Goal: Leave review/rating: Leave review/rating

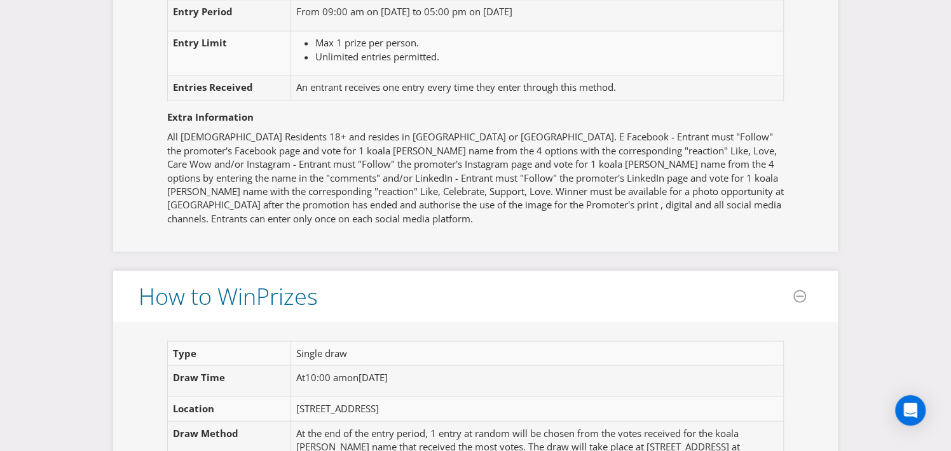
scroll to position [1335, 0]
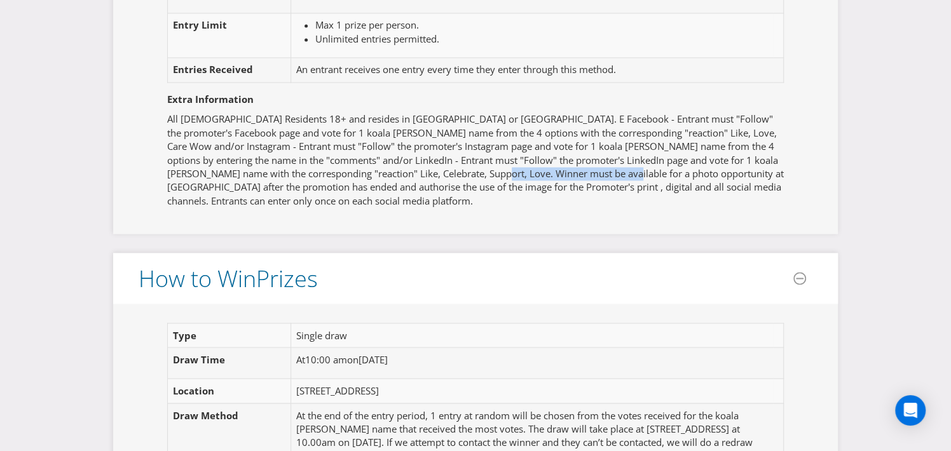
drag, startPoint x: 467, startPoint y: 169, endPoint x: 601, endPoint y: 169, distance: 134.1
click at [601, 169] on p "All [DEMOGRAPHIC_DATA] Residents 18+ and resides in [GEOGRAPHIC_DATA] or [GEOGR…" at bounding box center [475, 160] width 617 height 95
drag, startPoint x: 456, startPoint y: 171, endPoint x: 601, endPoint y: 166, distance: 144.4
click at [601, 166] on p "All [DEMOGRAPHIC_DATA] Residents 18+ and resides in [GEOGRAPHIC_DATA] or [GEOGR…" at bounding box center [475, 160] width 617 height 95
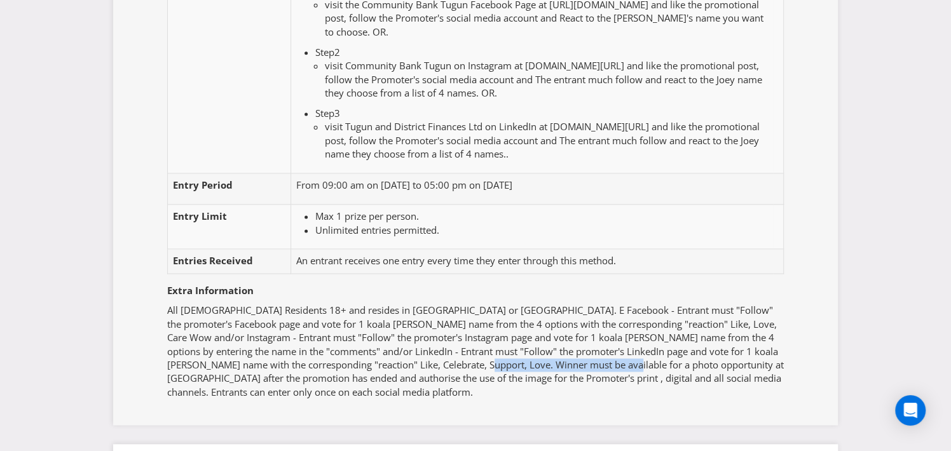
scroll to position [1144, 0]
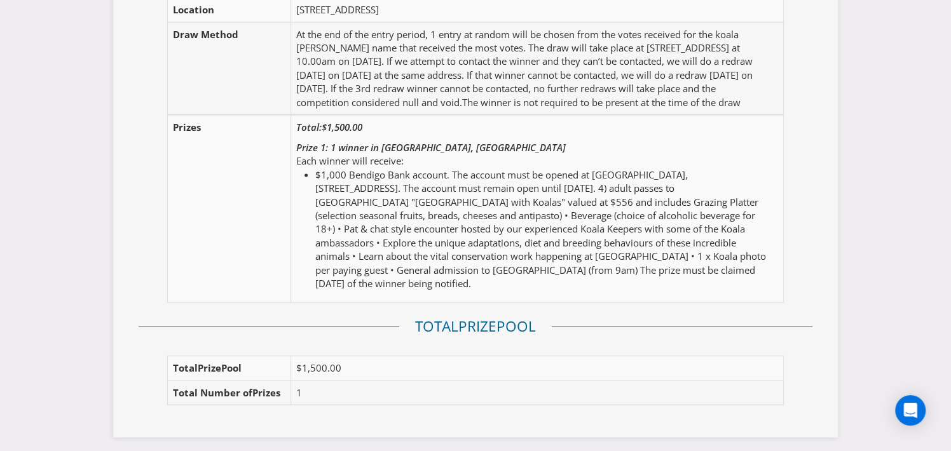
scroll to position [1780, 0]
